Goal: Information Seeking & Learning: Learn about a topic

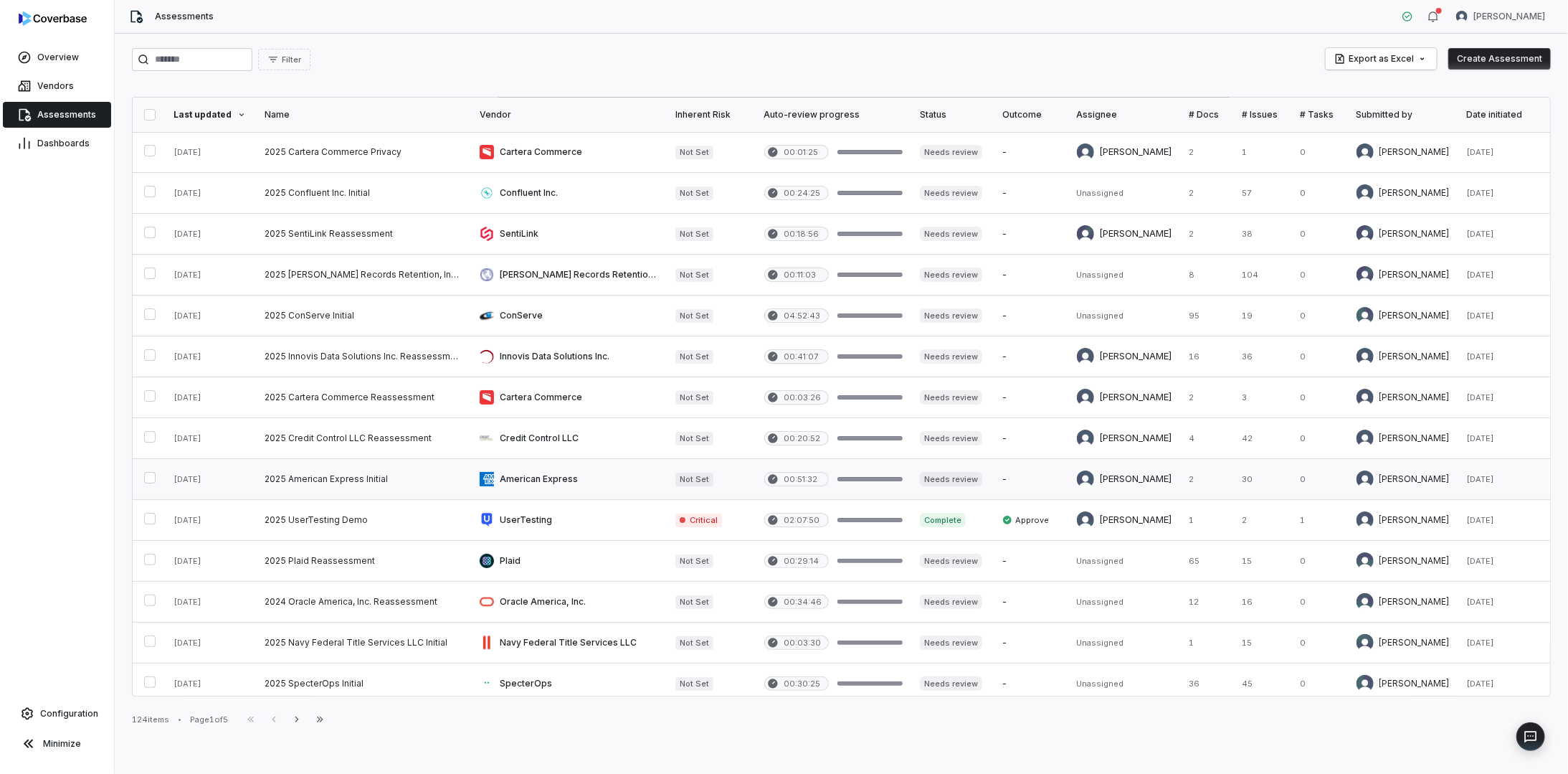
click at [382, 475] on link at bounding box center [363, 479] width 215 height 40
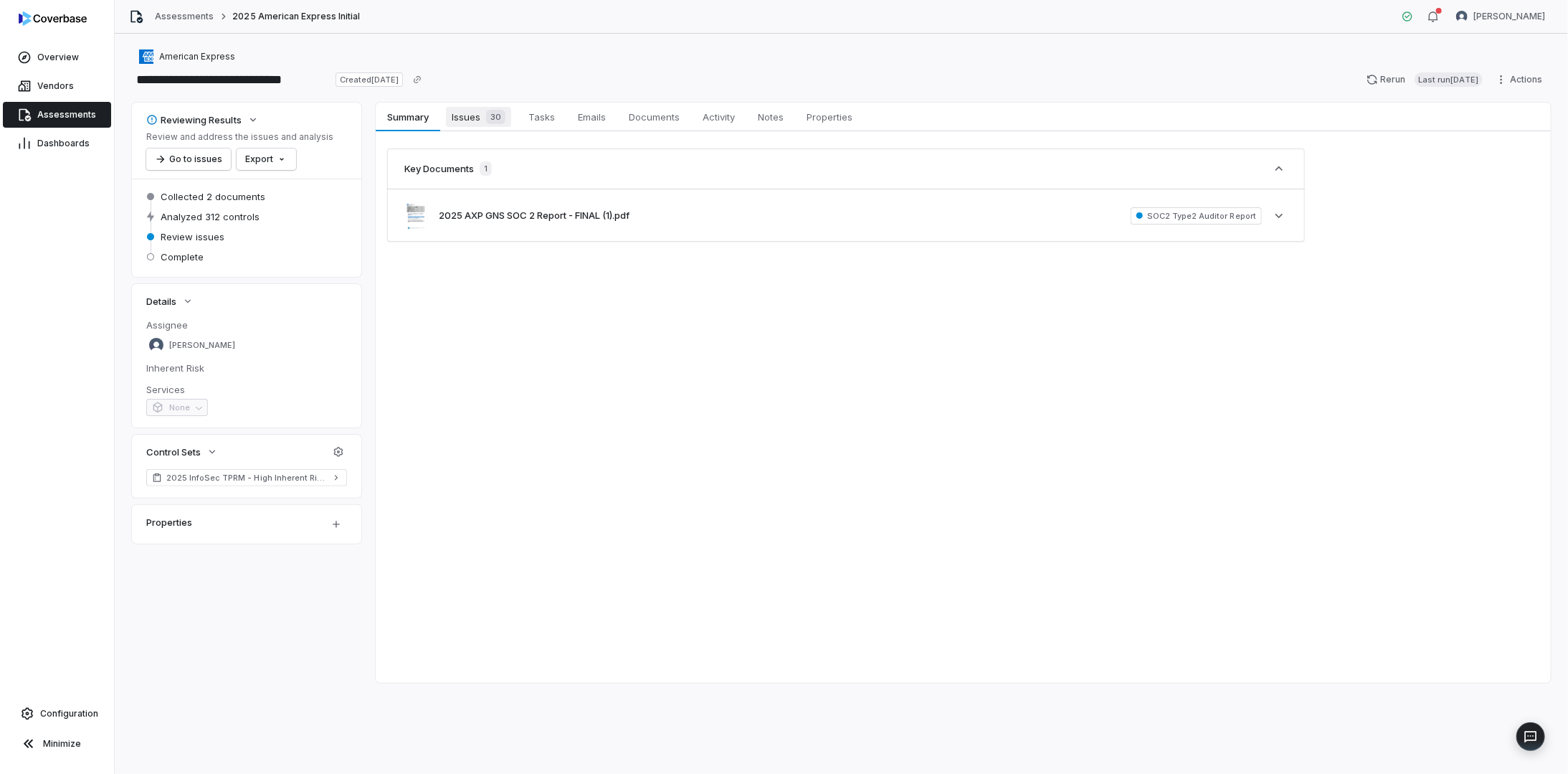
click at [469, 119] on span "Issues 30" at bounding box center [479, 117] width 65 height 20
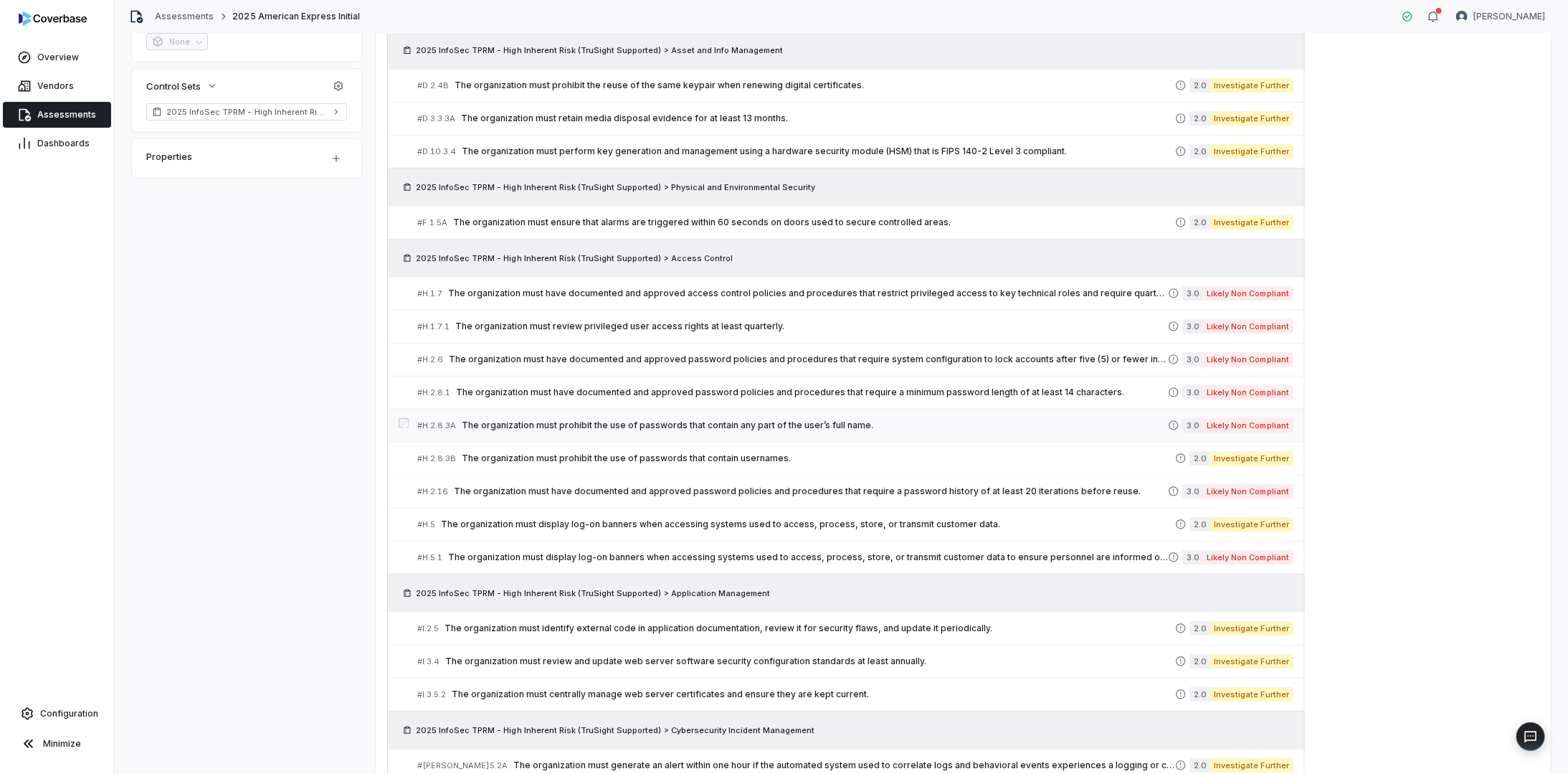
scroll to position [362, 0]
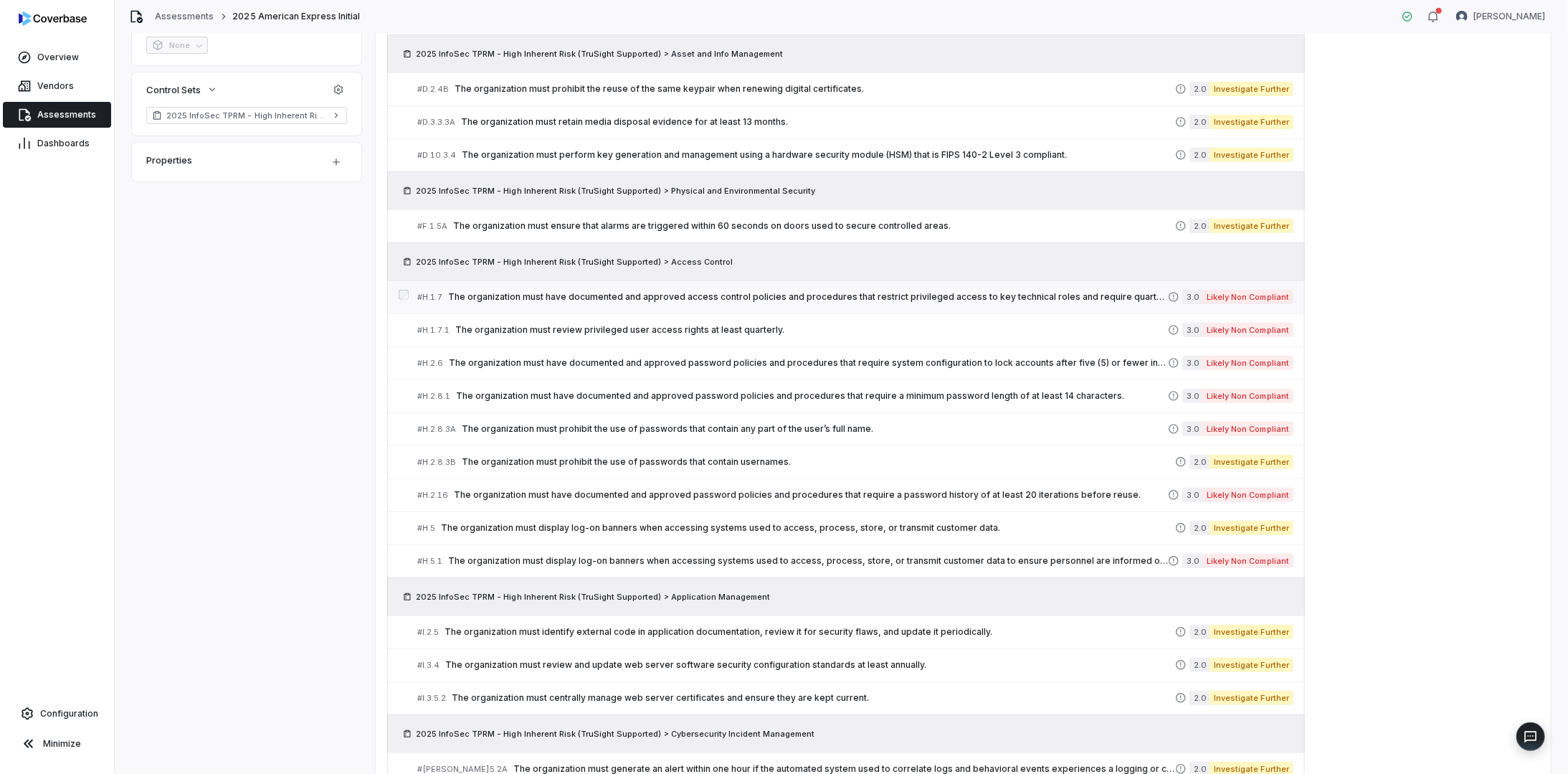
click at [626, 297] on span "The organization must have documented and approved access control policies and …" at bounding box center [808, 297] width 719 height 11
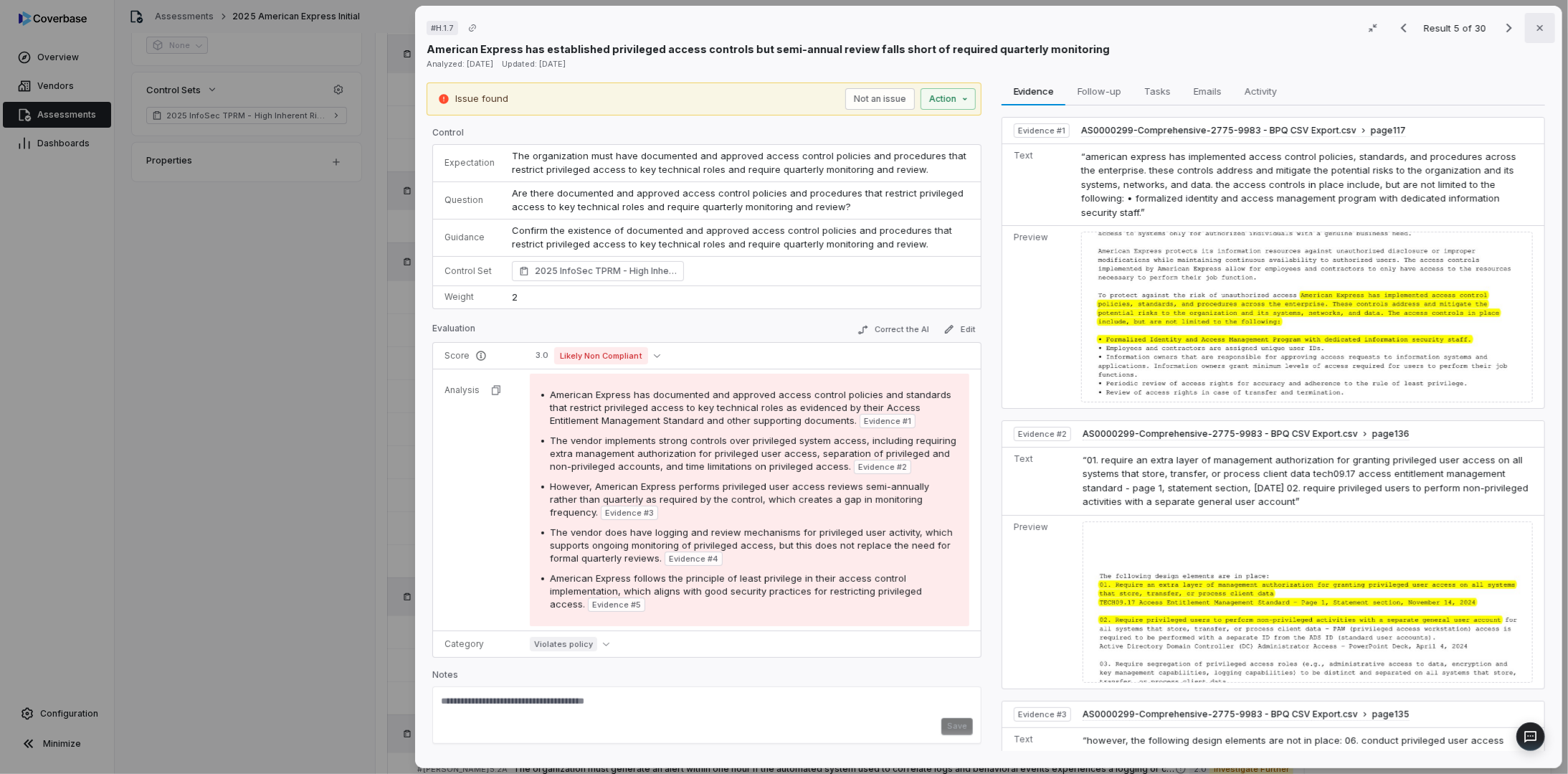
click at [1534, 25] on icon "button" at bounding box center [1539, 28] width 11 height 11
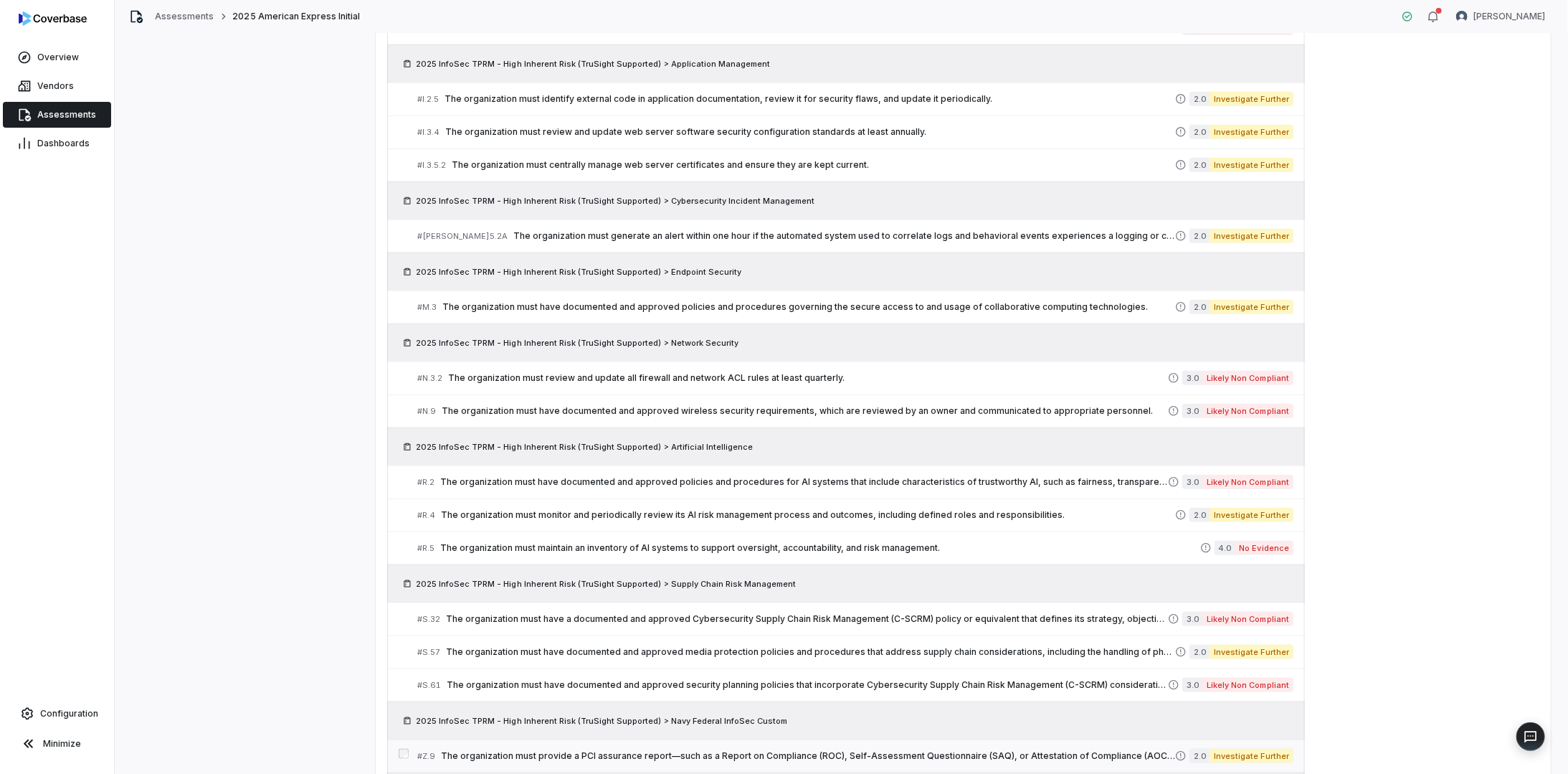
scroll to position [864, 0]
